Goal: Information Seeking & Learning: Learn about a topic

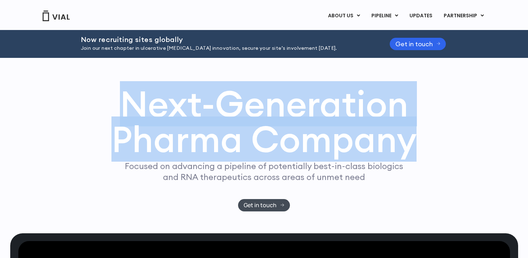
drag, startPoint x: 110, startPoint y: 94, endPoint x: 435, endPoint y: 135, distance: 327.8
click at [435, 135] on div "Next-Generation Pharma Company Focused on advancing a pipeline of potentially b…" at bounding box center [264, 148] width 452 height 125
drag, startPoint x: 435, startPoint y: 135, endPoint x: 156, endPoint y: 109, distance: 280.2
click at [162, 109] on div "Next-Generation Pharma Company Focused on advancing a pipeline of potentially b…" at bounding box center [264, 148] width 452 height 125
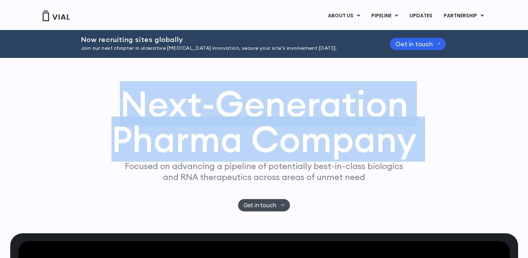
click at [153, 109] on h1 "Next-Generation Pharma Company" at bounding box center [263, 121] width 305 height 71
drag, startPoint x: 153, startPoint y: 109, endPoint x: 411, endPoint y: 141, distance: 260.1
click at [411, 141] on h1 "Next-Generation Pharma Company" at bounding box center [263, 121] width 305 height 71
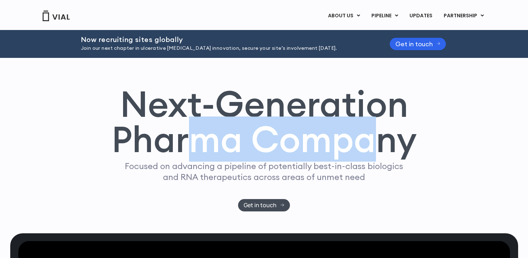
drag, startPoint x: 377, startPoint y: 141, endPoint x: 171, endPoint y: 128, distance: 206.0
click at [183, 130] on h1 "Next-Generation Pharma Company" at bounding box center [263, 121] width 305 height 71
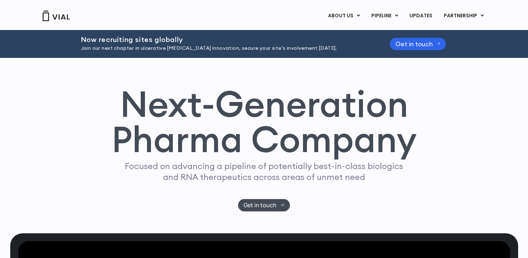
click at [171, 128] on h1 "Next-Generation Pharma Company" at bounding box center [263, 121] width 305 height 71
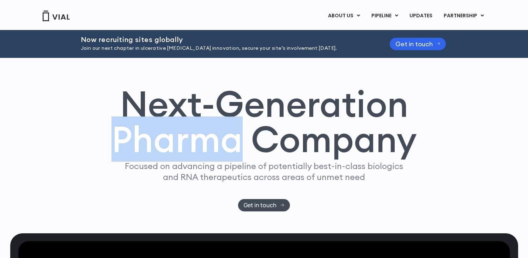
click at [171, 128] on h1 "Next-Generation Pharma Company" at bounding box center [263, 121] width 305 height 71
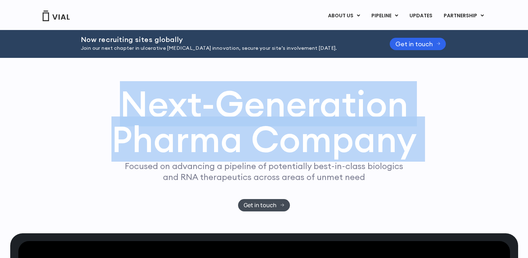
click at [171, 128] on h1 "Next-Generation Pharma Company" at bounding box center [263, 121] width 305 height 71
click at [180, 108] on h1 "Next-Generation Pharma Company" at bounding box center [263, 121] width 305 height 71
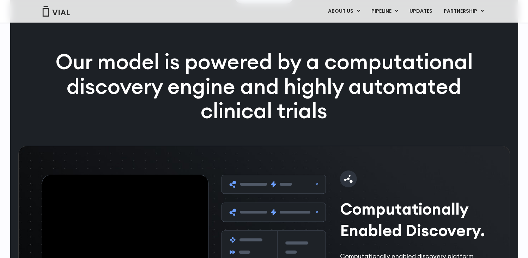
scroll to position [979, 0]
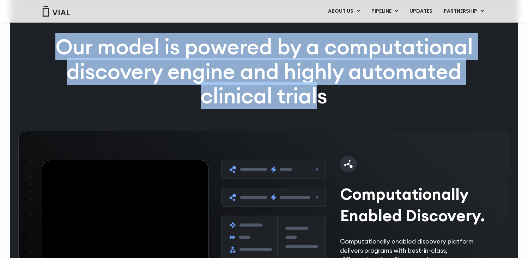
drag, startPoint x: 53, startPoint y: 67, endPoint x: 332, endPoint y: 112, distance: 282.7
click at [321, 108] on p "Our model is powered by a computational discovery engine and highly automated c…" at bounding box center [264, 72] width 454 height 74
drag, startPoint x: 333, startPoint y: 112, endPoint x: 56, endPoint y: 69, distance: 280.5
click at [60, 71] on p "Our model is powered by a computational discovery engine and highly automated c…" at bounding box center [264, 72] width 454 height 74
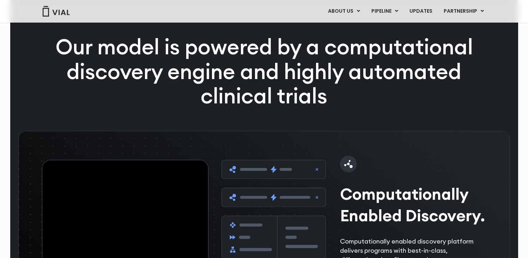
click at [56, 69] on p "Our model is powered by a computational discovery engine and highly automated c…" at bounding box center [264, 72] width 454 height 74
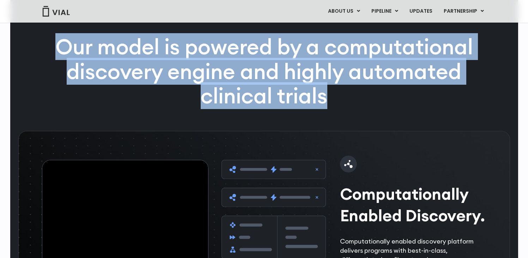
drag, startPoint x: 56, startPoint y: 69, endPoint x: 355, endPoint y: 116, distance: 302.0
click at [355, 108] on p "Our model is powered by a computational discovery engine and highly automated c…" at bounding box center [264, 72] width 454 height 74
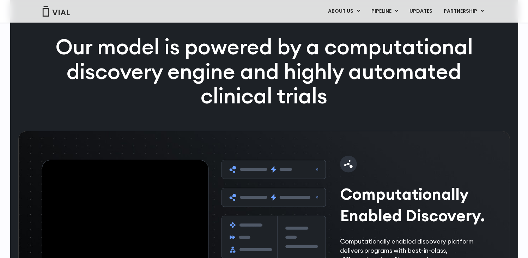
drag, startPoint x: 353, startPoint y: 115, endPoint x: 76, endPoint y: 47, distance: 284.8
click at [77, 59] on p "Our model is powered by a computational discovery engine and highly automated c…" at bounding box center [264, 72] width 454 height 74
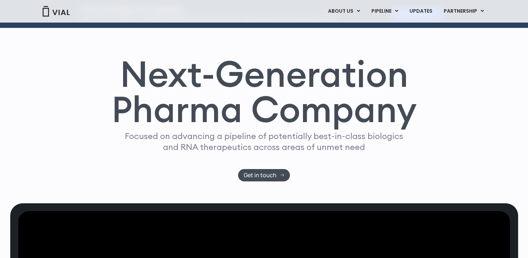
scroll to position [0, 0]
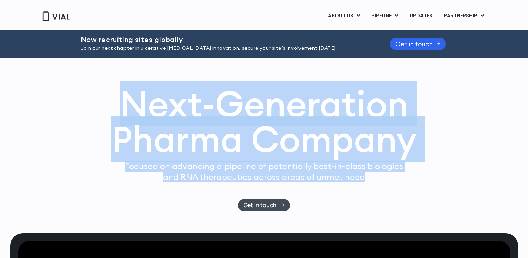
drag, startPoint x: 113, startPoint y: 104, endPoint x: 409, endPoint y: 178, distance: 305.3
click at [398, 179] on div "Next-Generation Pharma Company Focused on advancing a pipeline of potentially b…" at bounding box center [264, 148] width 452 height 125
click at [412, 180] on div "Next-Generation Pharma Company Focused on advancing a pipeline of potentially b…" at bounding box center [264, 148] width 452 height 125
drag, startPoint x: 391, startPoint y: 177, endPoint x: 174, endPoint y: 114, distance: 226.2
click at [177, 116] on div "Next-Generation Pharma Company Focused on advancing a pipeline of potentially b…" at bounding box center [264, 148] width 452 height 125
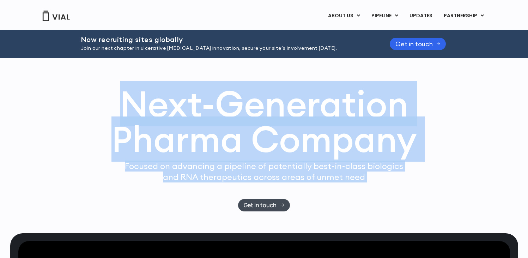
click at [174, 114] on h1 "Next-Generation Pharma Company" at bounding box center [263, 121] width 305 height 71
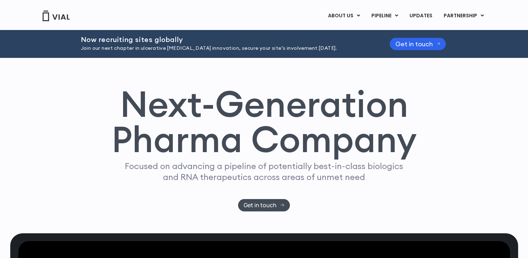
click at [127, 103] on h1 "Next-Generation Pharma Company" at bounding box center [263, 121] width 305 height 71
